Goal: Transaction & Acquisition: Purchase product/service

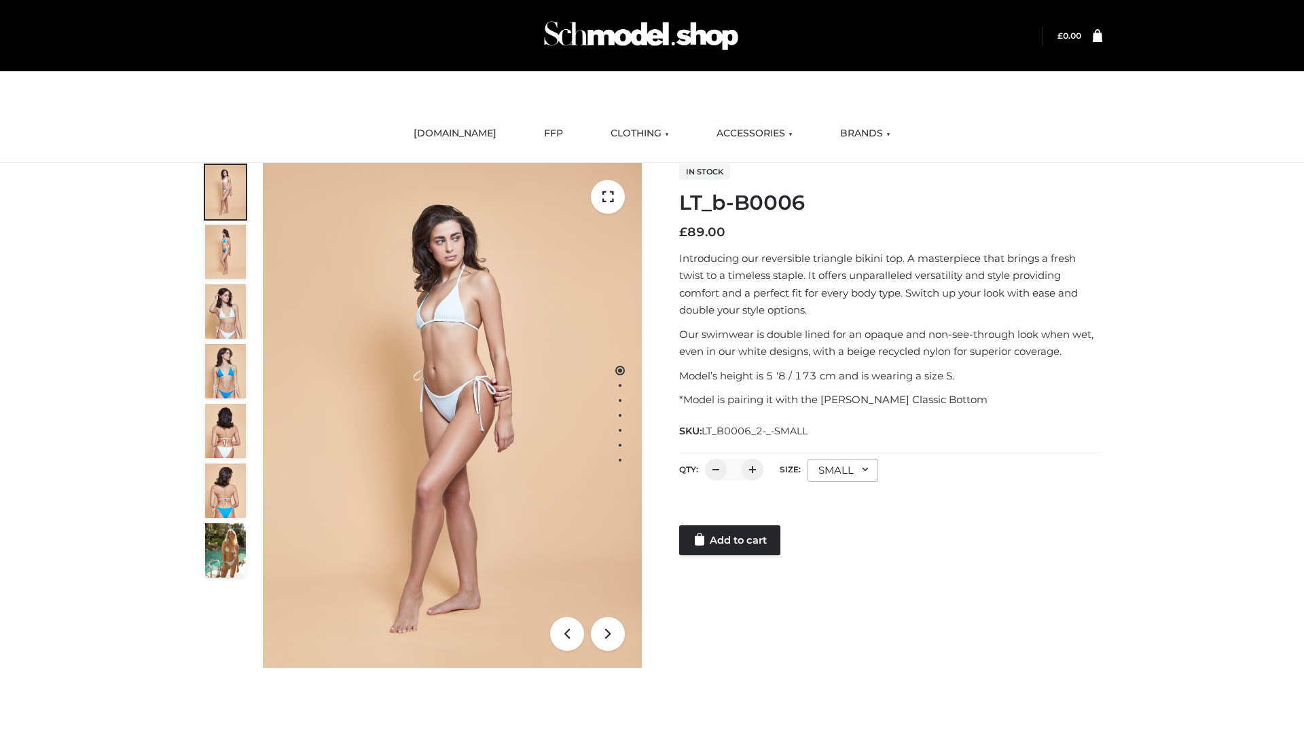
click at [731, 541] on link "Add to cart" at bounding box center [729, 541] width 101 height 30
